Goal: Task Accomplishment & Management: Manage account settings

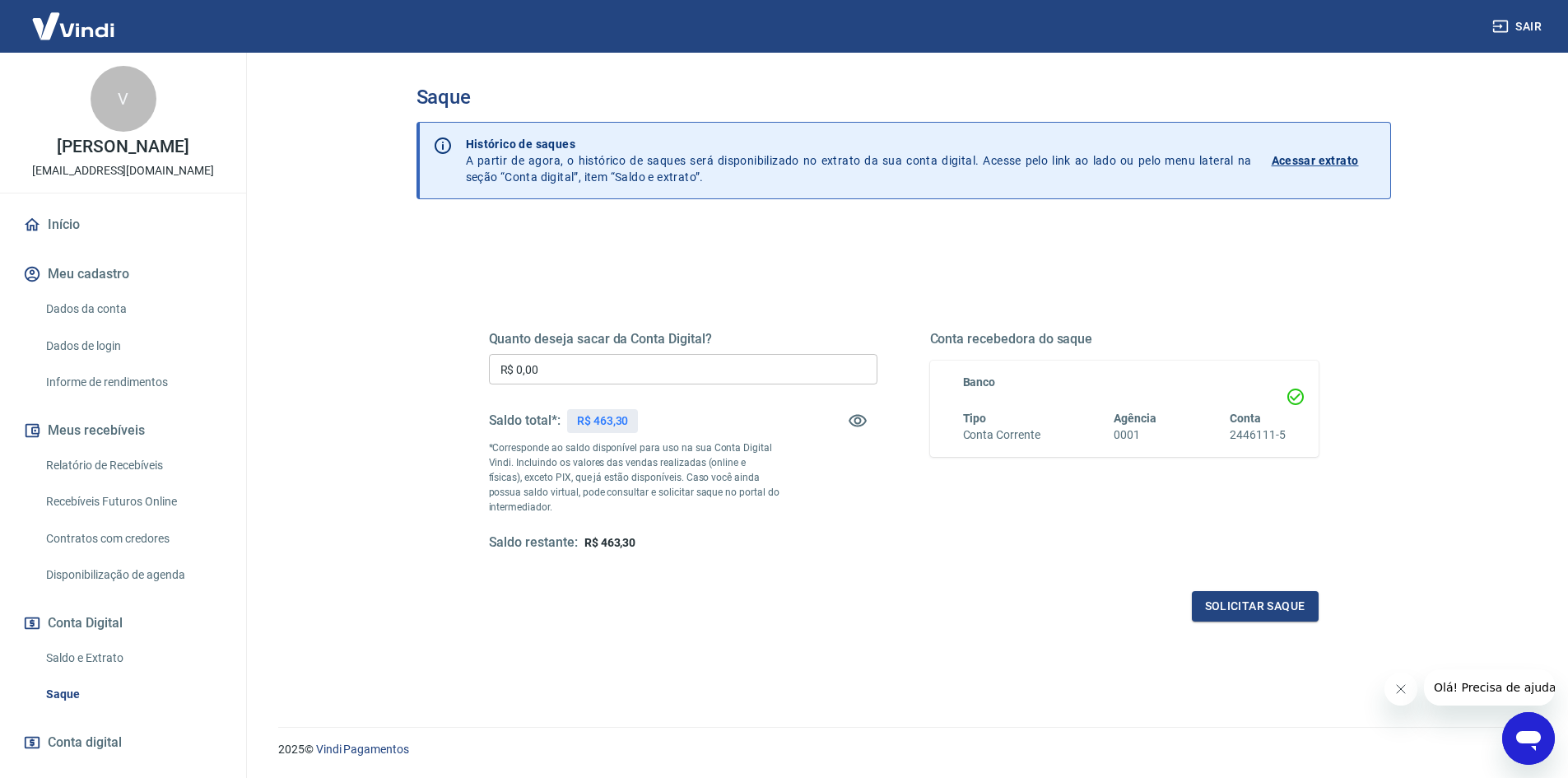
click at [745, 359] on input "R$ 0,00" at bounding box center [683, 369] width 388 height 31
type input "R$ 463,30"
click at [1245, 602] on button "Solicitar saque" at bounding box center [1255, 607] width 127 height 31
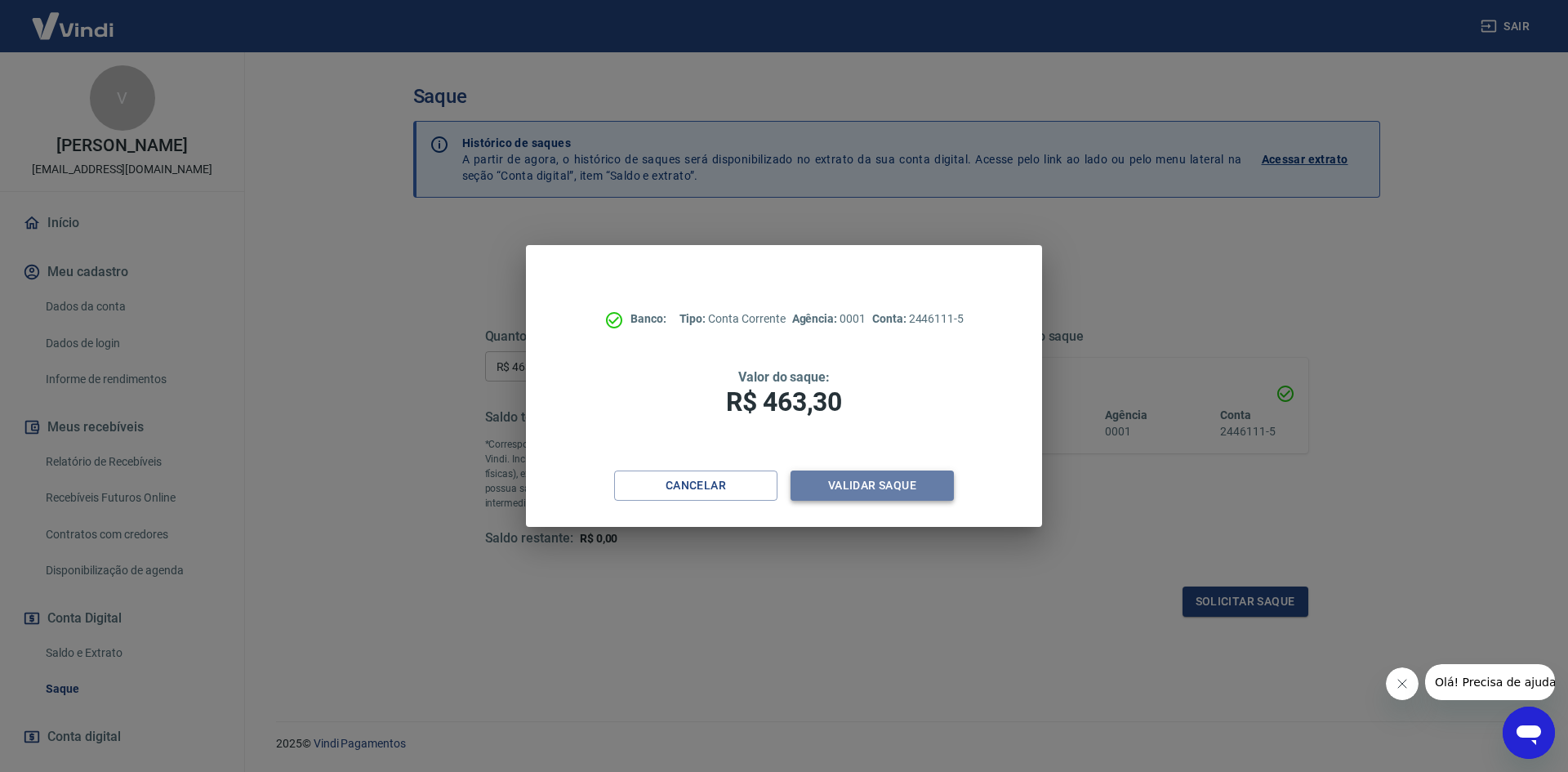
click at [913, 493] on button "Validar saque" at bounding box center [871, 485] width 163 height 31
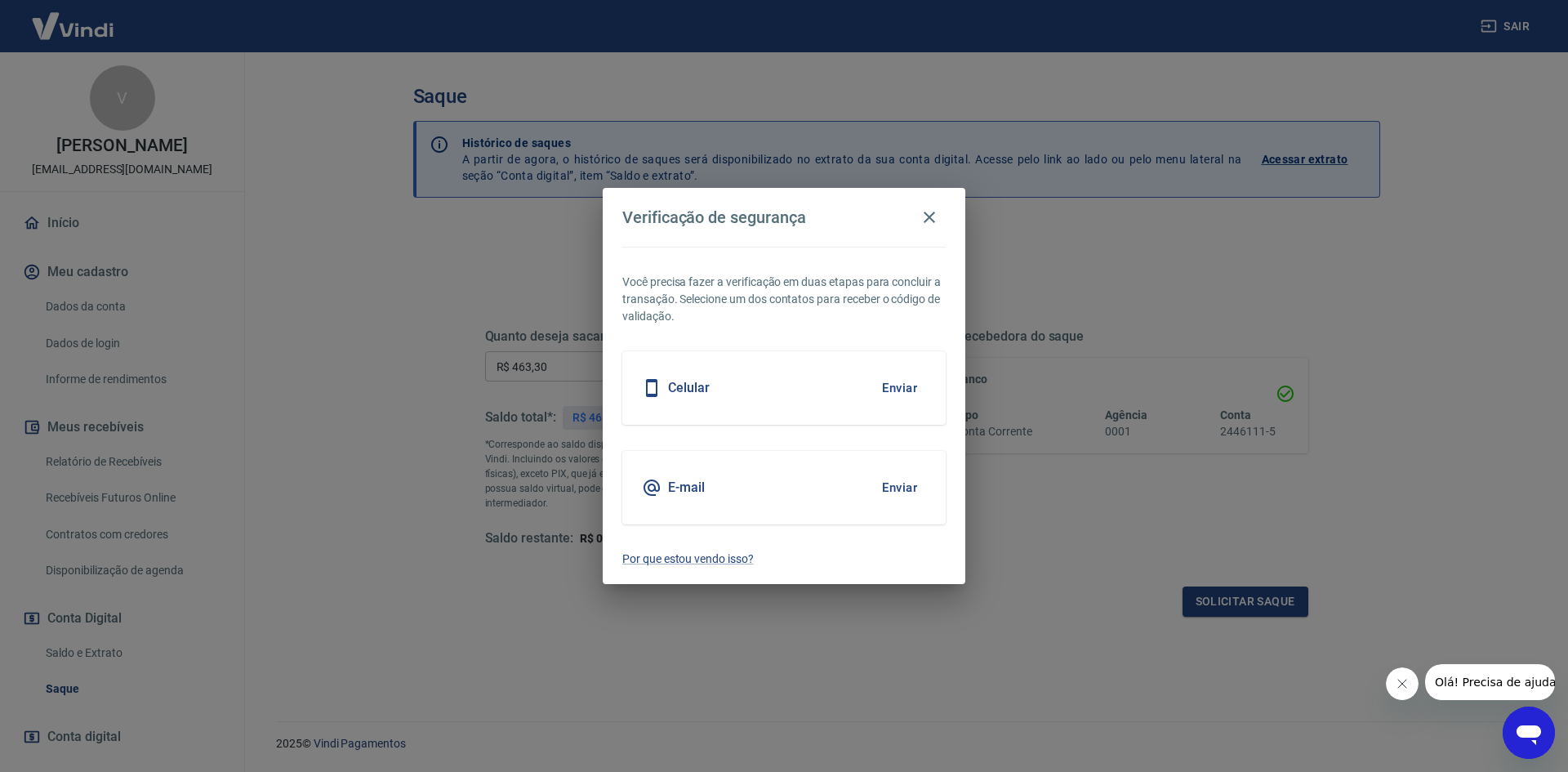
click at [699, 388] on h5 "Celular" at bounding box center [689, 387] width 42 height 16
click at [895, 386] on button "Enviar" at bounding box center [900, 388] width 54 height 34
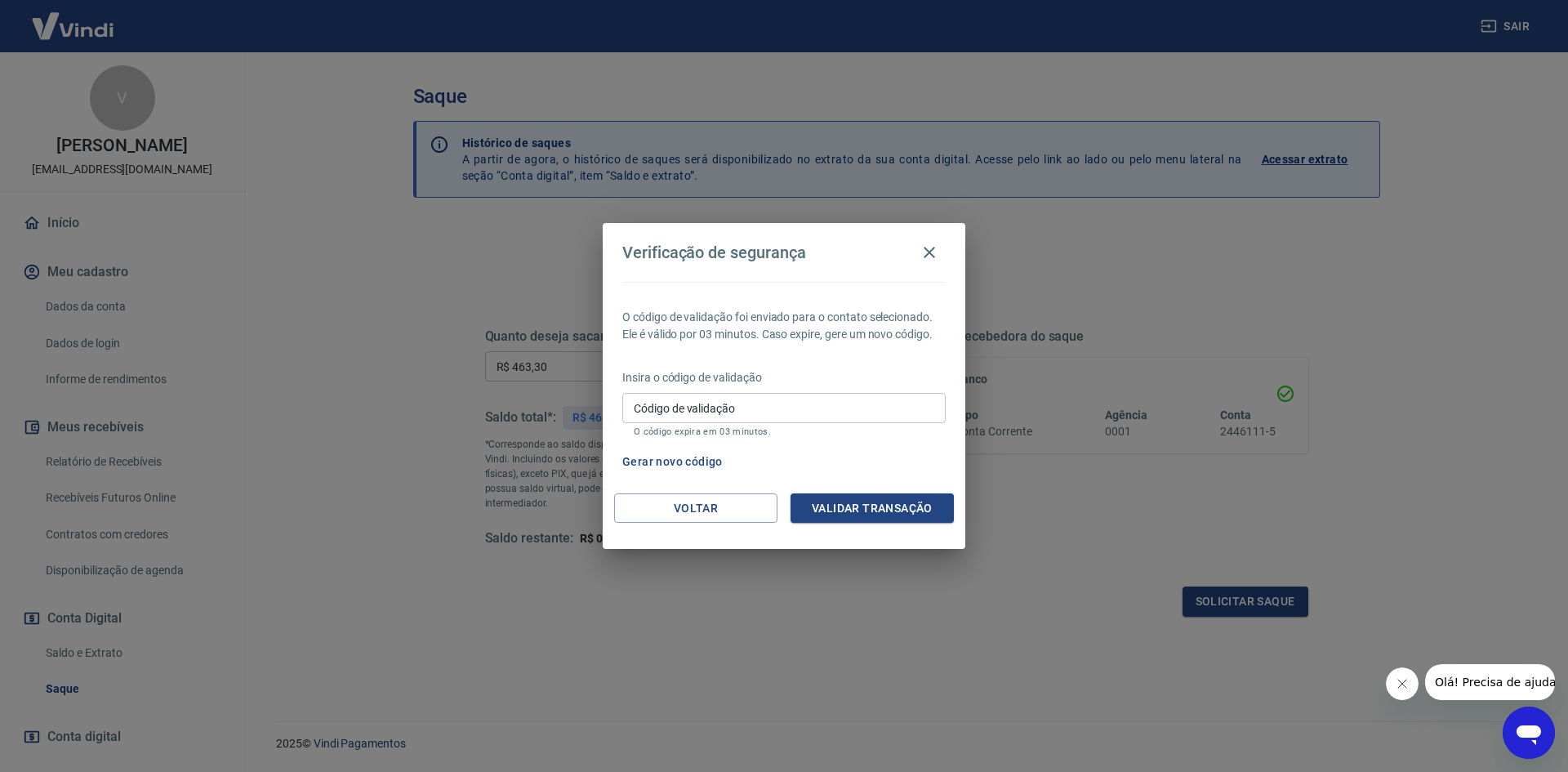
click at [888, 406] on input "Código de validação" at bounding box center [784, 408] width 323 height 31
click at [682, 463] on button "Gerar novo código" at bounding box center [672, 461] width 114 height 31
click at [735, 408] on input "Código de validação" at bounding box center [784, 408] width 323 height 31
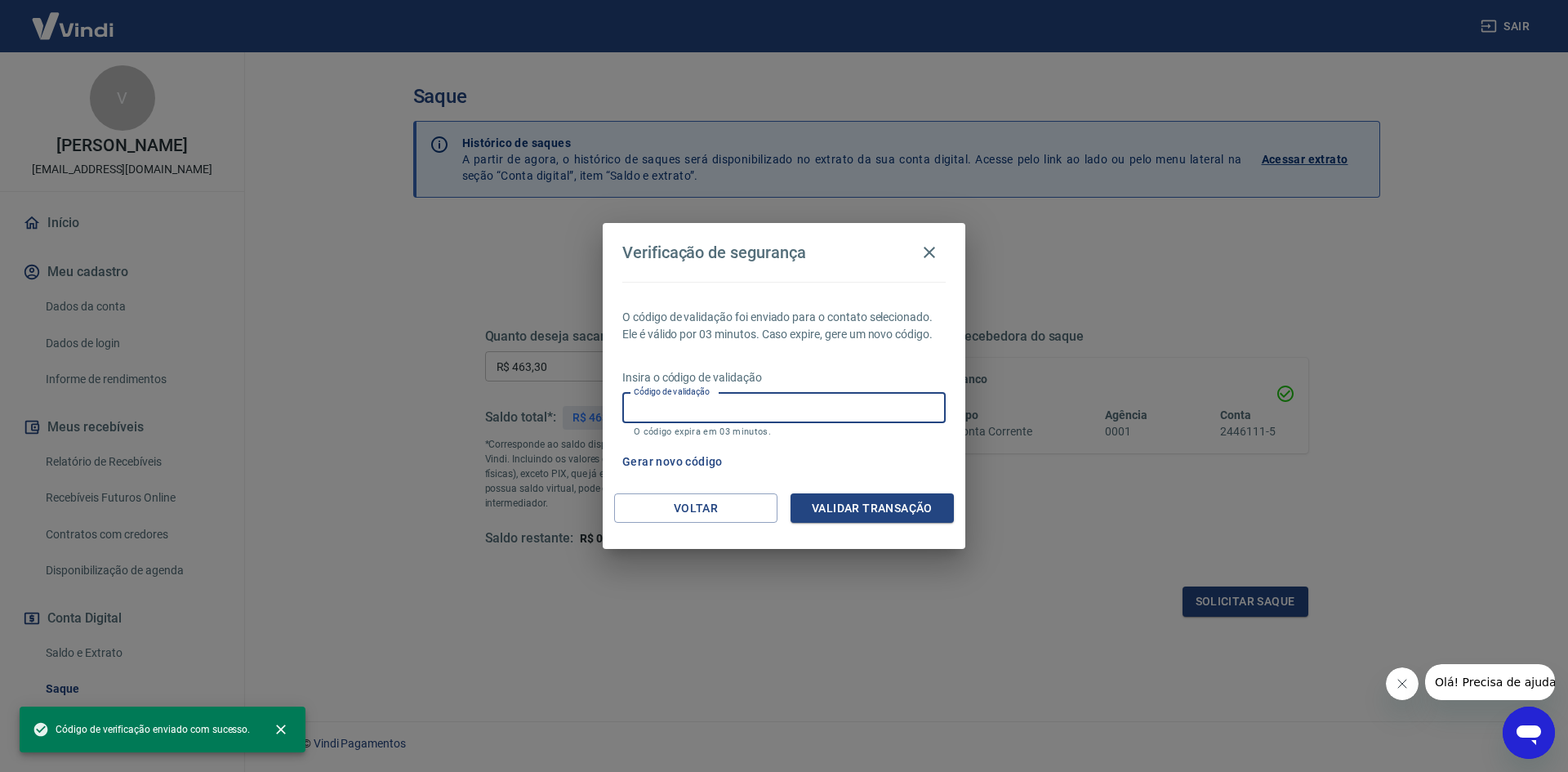
click at [735, 408] on input "Código de validação" at bounding box center [784, 408] width 323 height 31
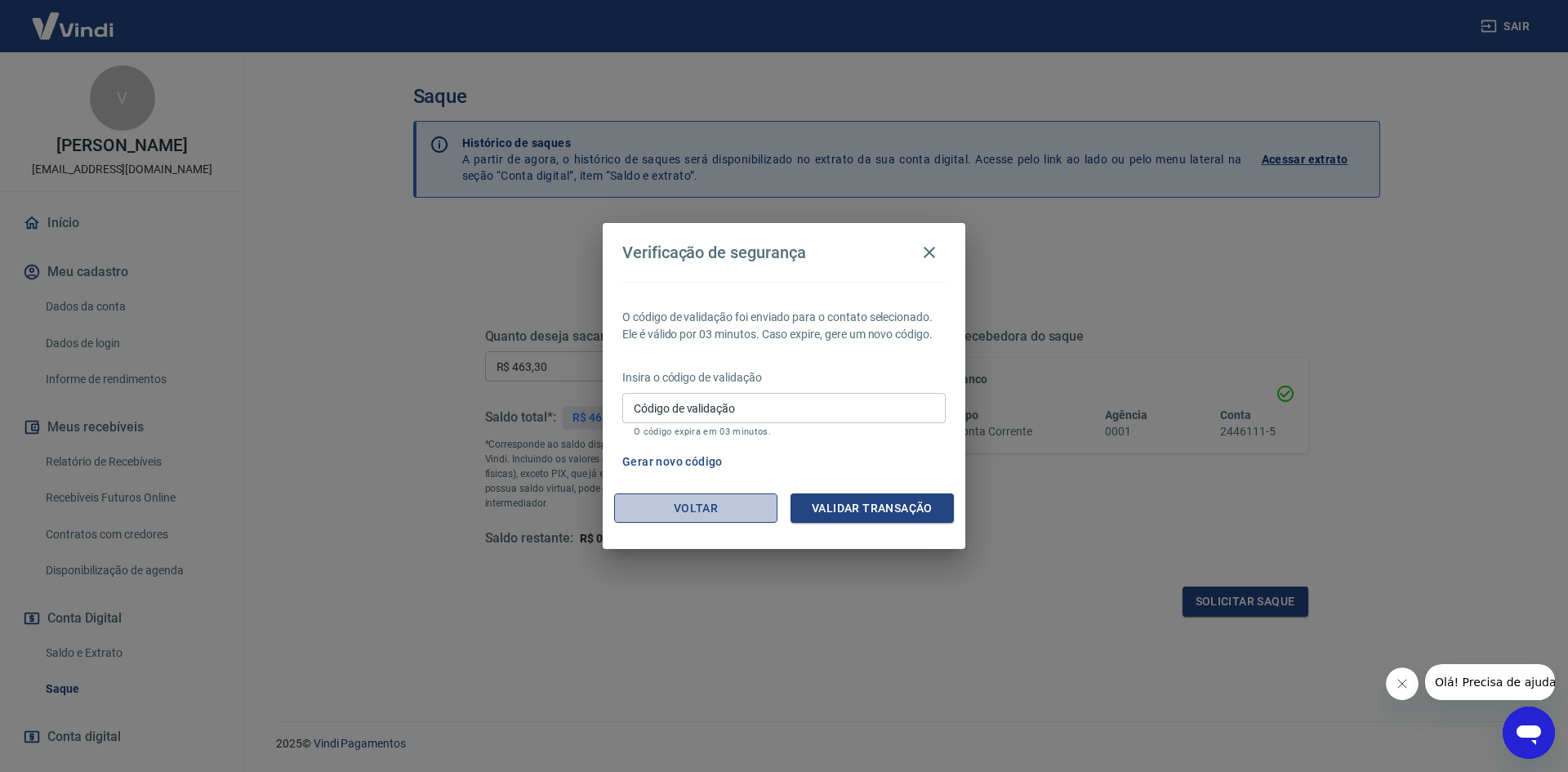
click at [652, 518] on button "Voltar" at bounding box center [696, 508] width 163 height 31
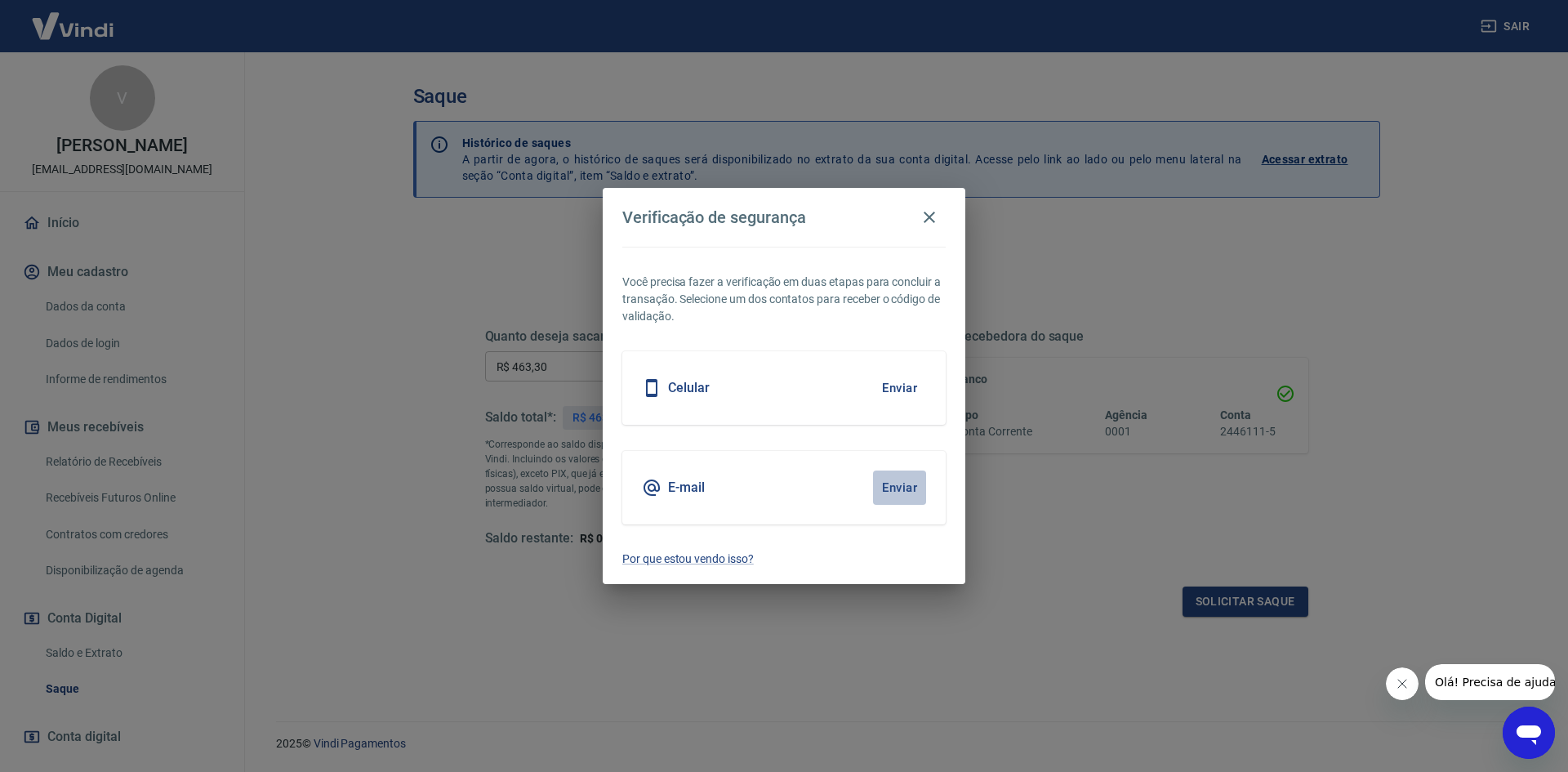
click at [901, 482] on button "Enviar" at bounding box center [900, 487] width 54 height 34
click at [895, 489] on button "Enviar" at bounding box center [900, 487] width 54 height 34
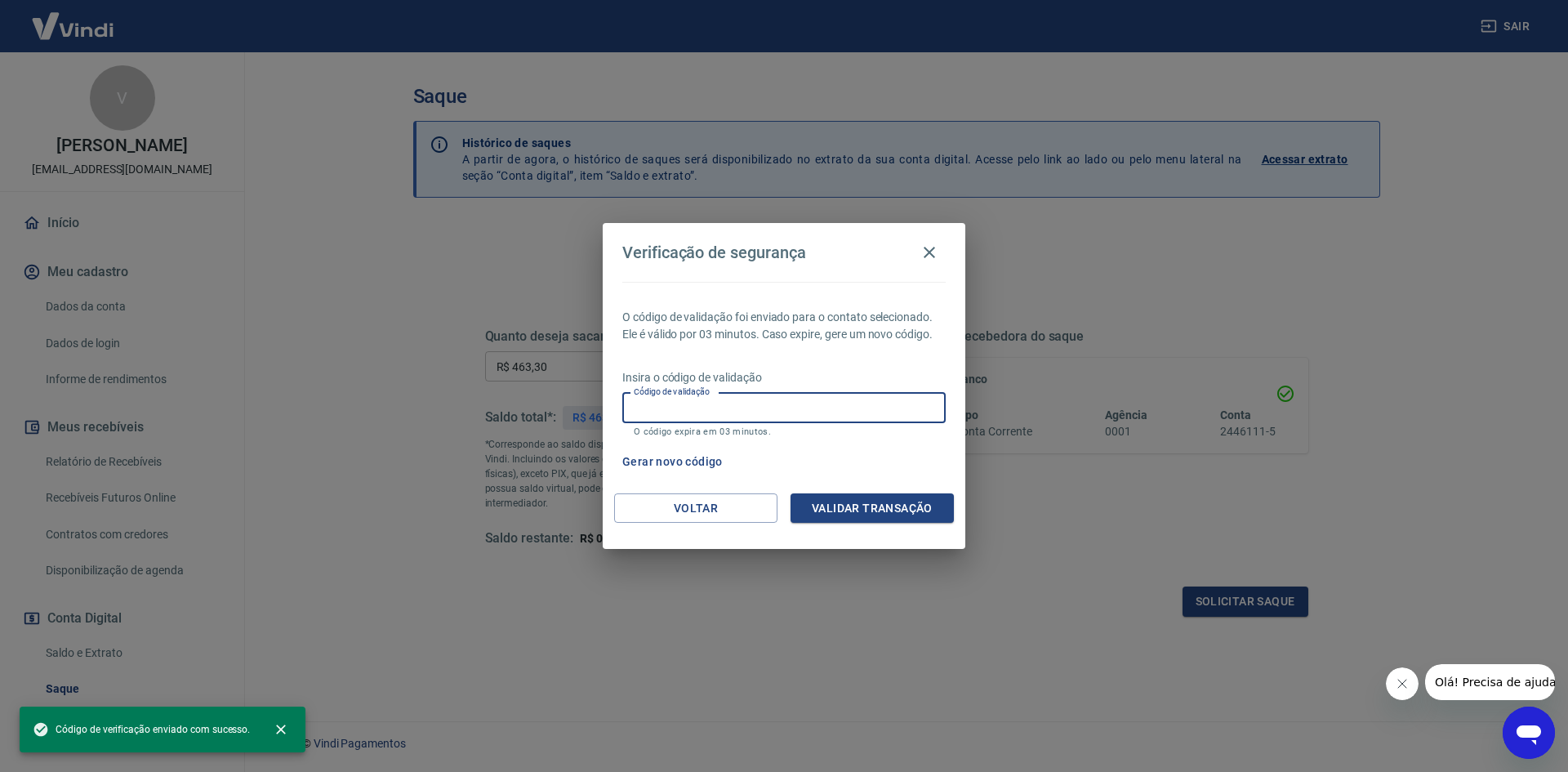
click at [694, 418] on input "Código de validação" at bounding box center [784, 408] width 323 height 31
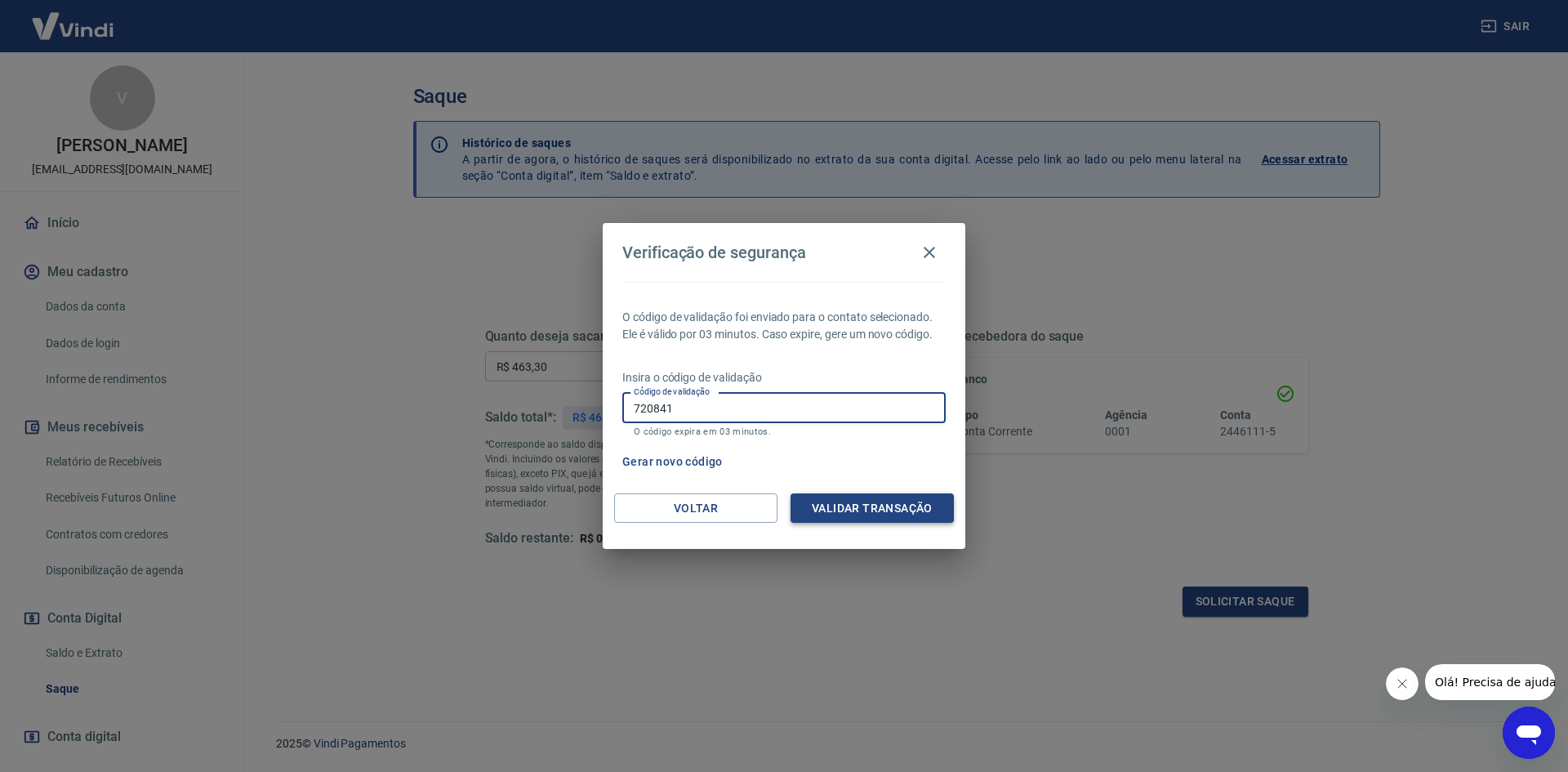
type input "720841"
click at [846, 514] on button "Validar transação" at bounding box center [871, 508] width 163 height 31
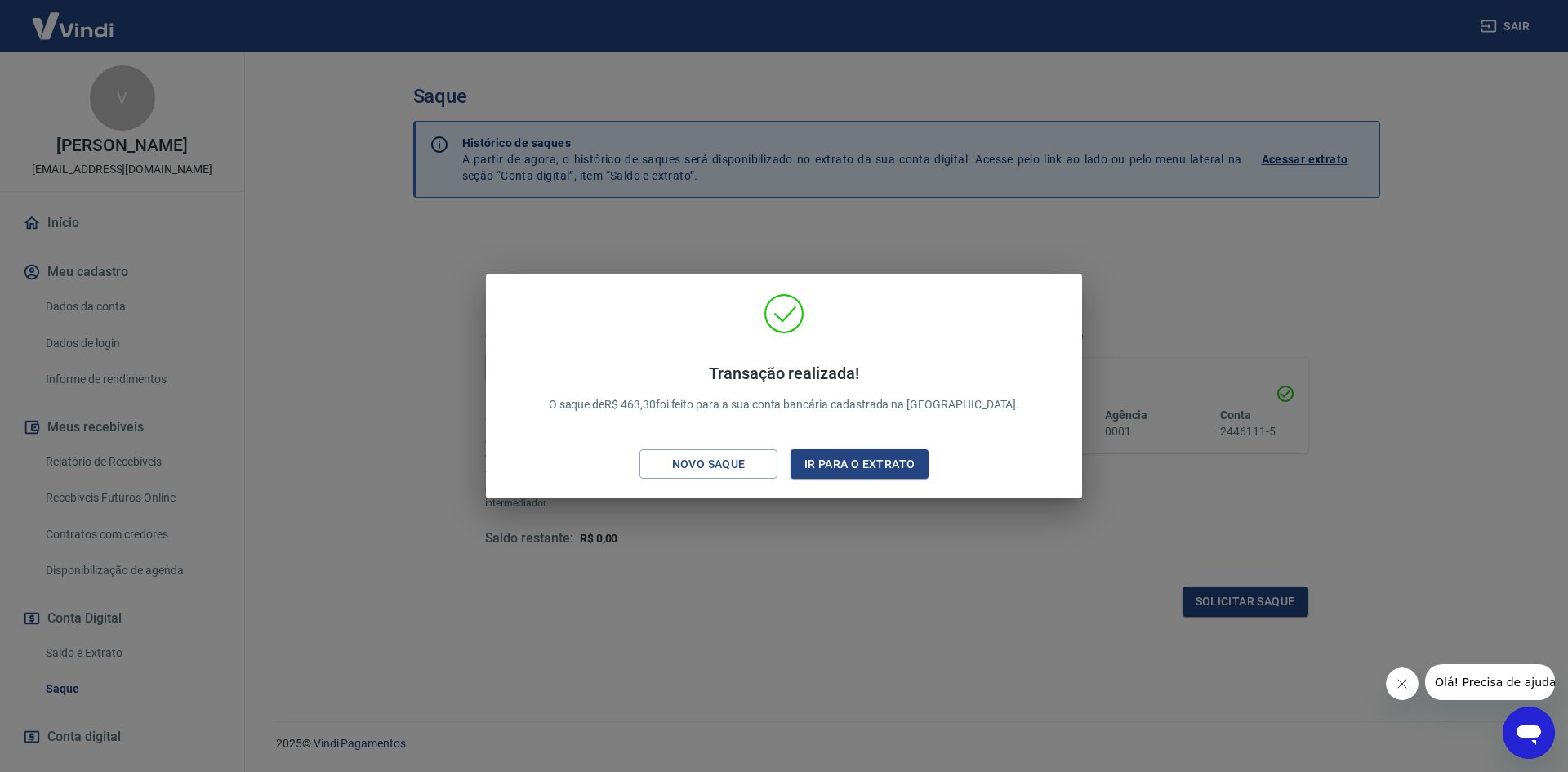
click at [70, 226] on div "Transação realizada! O saque de R$ 463,30 foi feito para a sua conta bancária c…" at bounding box center [784, 386] width 1568 height 772
